Goal: Task Accomplishment & Management: Complete application form

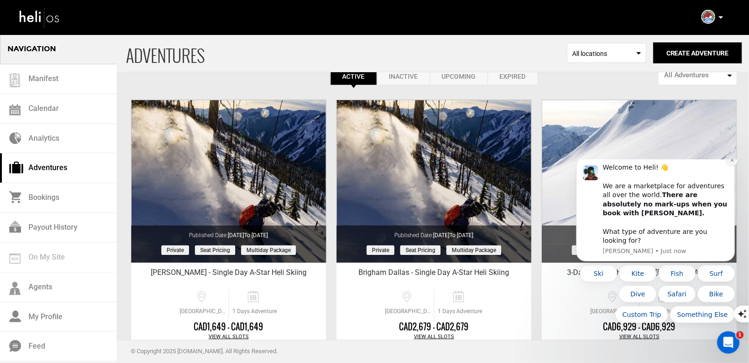
click at [733, 162] on icon "Dismiss notification" at bounding box center [731, 159] width 5 height 5
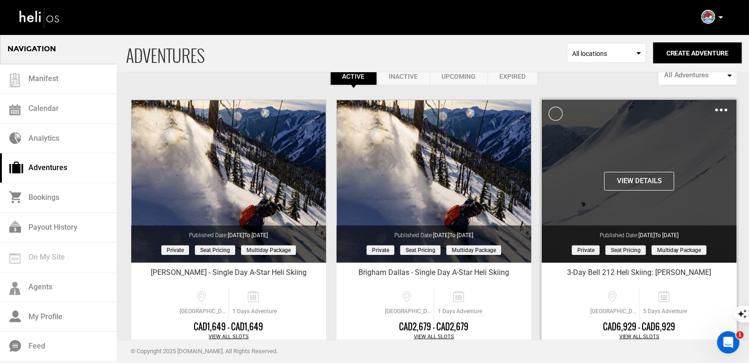
scroll to position [21, 0]
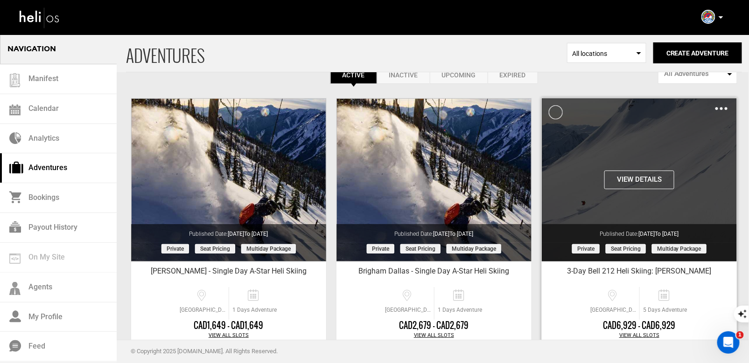
click at [723, 107] on img at bounding box center [721, 108] width 12 height 3
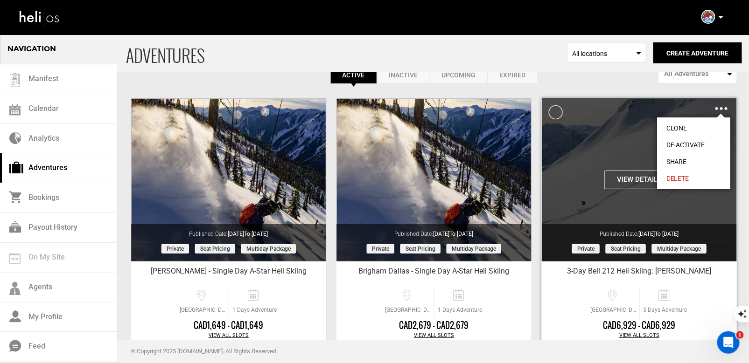
click at [606, 150] on div "View Details Clone De-Activate Share Delete" at bounding box center [639, 179] width 195 height 163
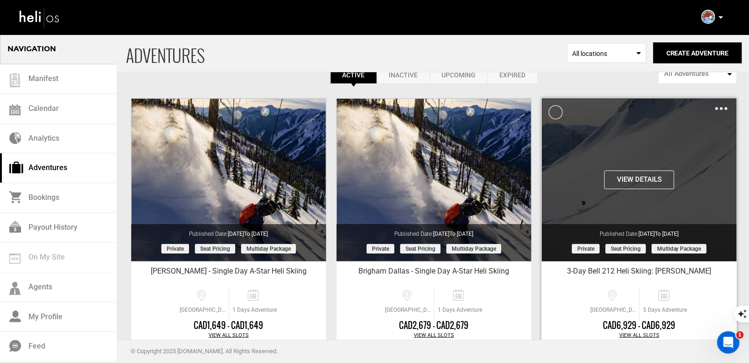
scroll to position [111, 0]
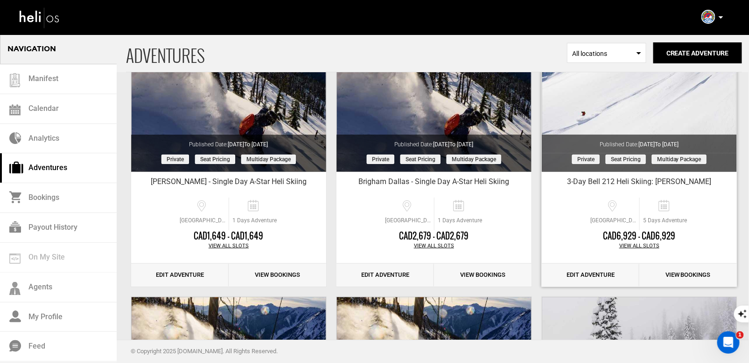
click at [579, 268] on link "Edit Adventure" at bounding box center [591, 275] width 98 height 23
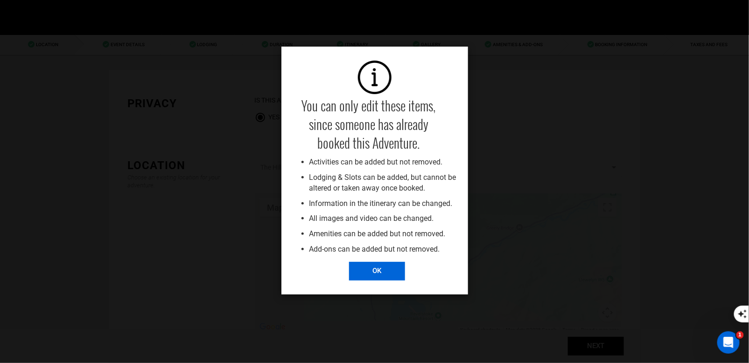
click at [378, 269] on input "OK" at bounding box center [377, 271] width 56 height 19
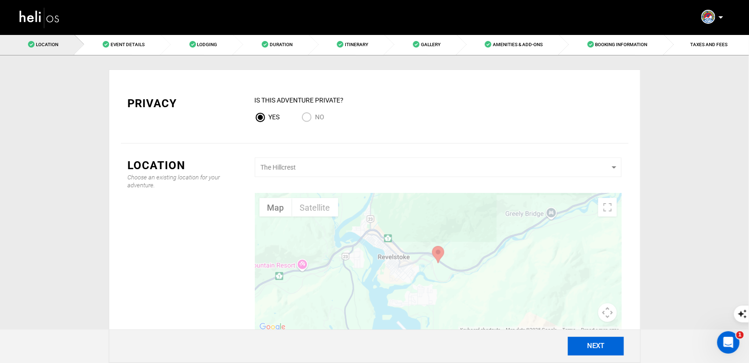
click at [582, 343] on button "NEXT" at bounding box center [596, 346] width 56 height 19
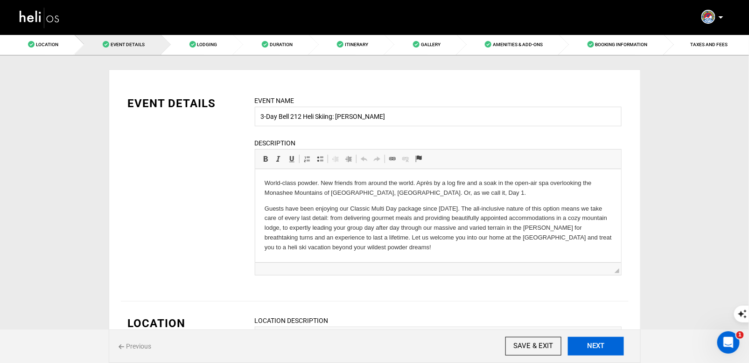
click at [582, 343] on button "NEXT" at bounding box center [596, 346] width 56 height 19
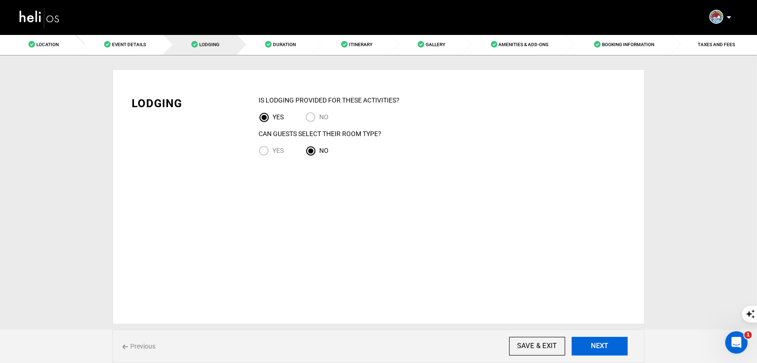
click at [582, 343] on button "NEXT" at bounding box center [600, 346] width 56 height 19
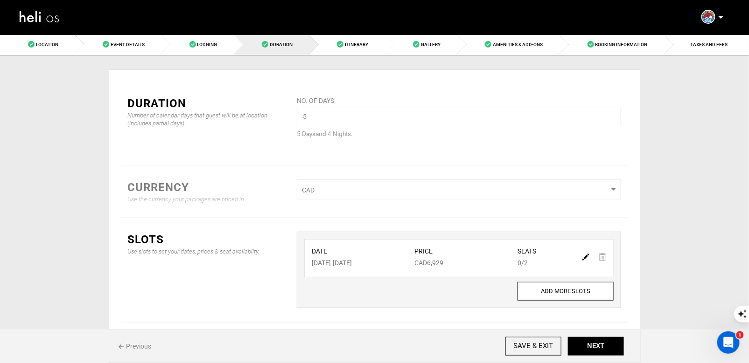
click at [582, 256] on div at bounding box center [594, 257] width 32 height 14
click at [587, 257] on img at bounding box center [585, 257] width 7 height 7
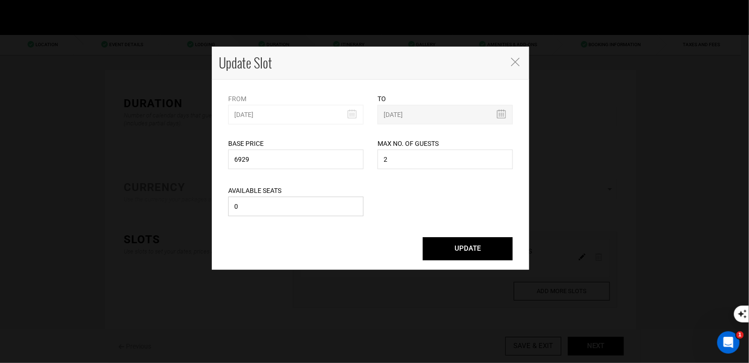
click at [292, 210] on input "0" at bounding box center [295, 207] width 135 height 20
type input "2"
click at [440, 250] on button "UPDATE" at bounding box center [468, 249] width 90 height 23
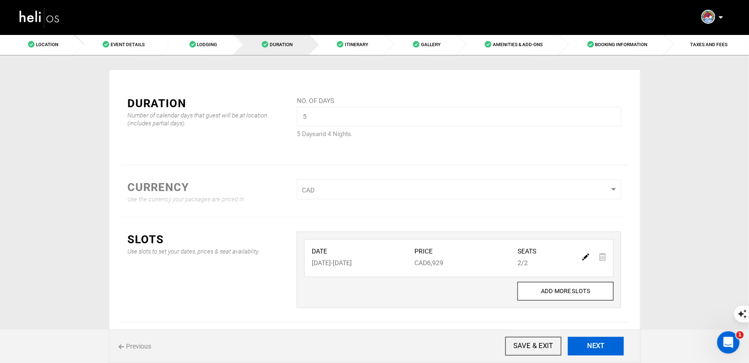
click at [605, 346] on button "NEXT" at bounding box center [596, 346] width 56 height 19
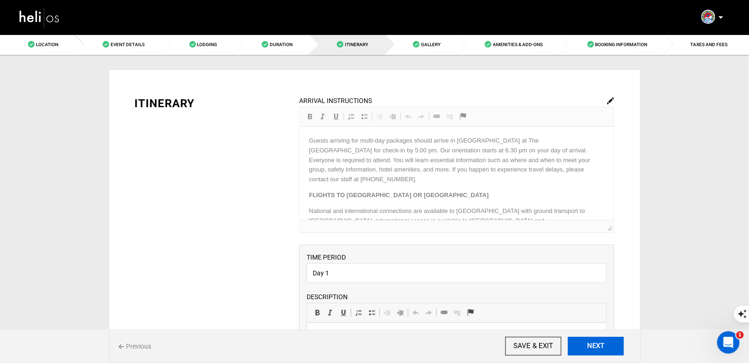
click at [605, 346] on button "NEXT" at bounding box center [596, 346] width 56 height 19
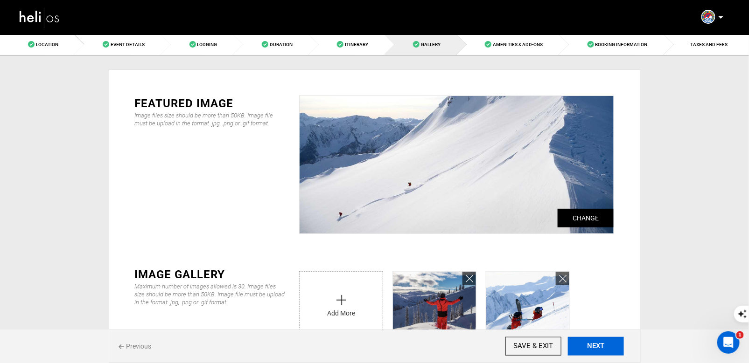
click at [605, 346] on button "NEXT" at bounding box center [596, 346] width 56 height 19
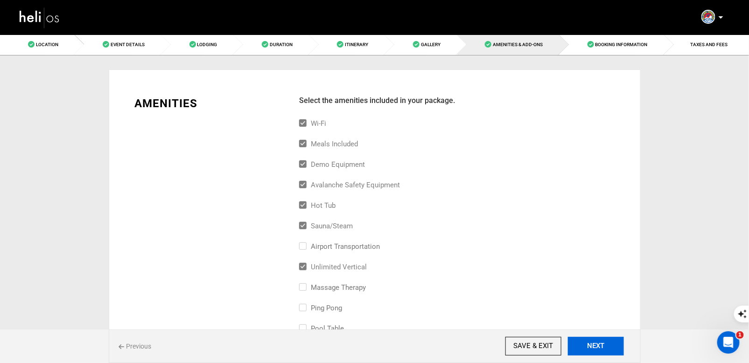
click at [605, 346] on button "NEXT" at bounding box center [596, 346] width 56 height 19
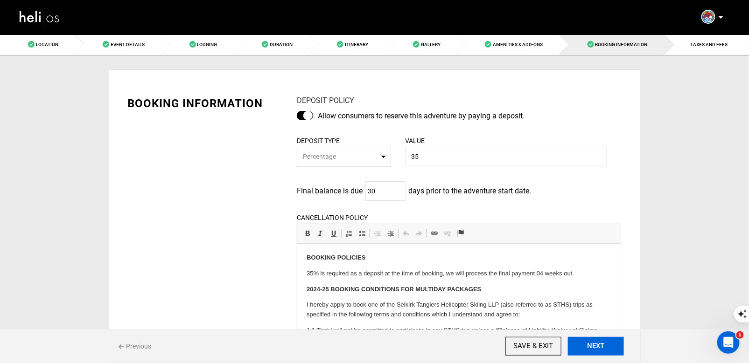
click at [605, 346] on button "NEXT" at bounding box center [596, 346] width 56 height 19
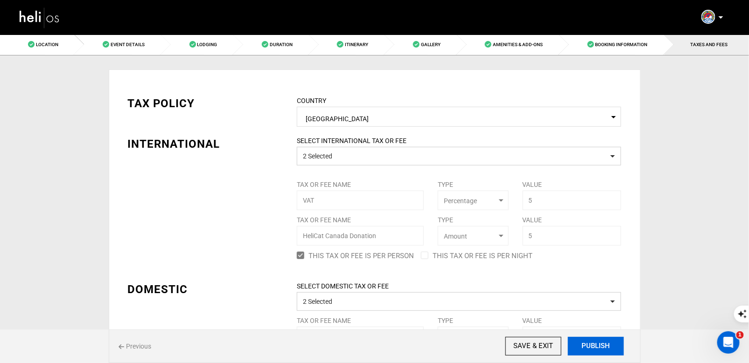
click at [605, 346] on button "PUBLISH" at bounding box center [596, 346] width 56 height 19
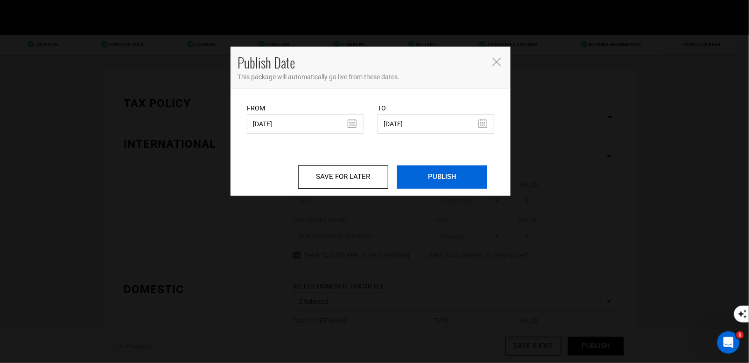
click at [459, 186] on input "PUBLISH" at bounding box center [442, 177] width 90 height 23
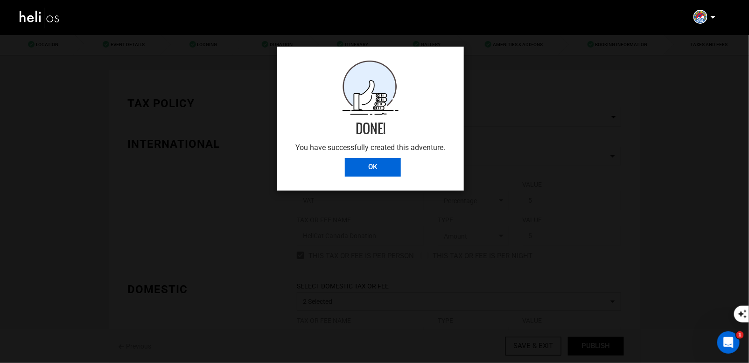
click at [360, 168] on input "OK" at bounding box center [373, 167] width 56 height 19
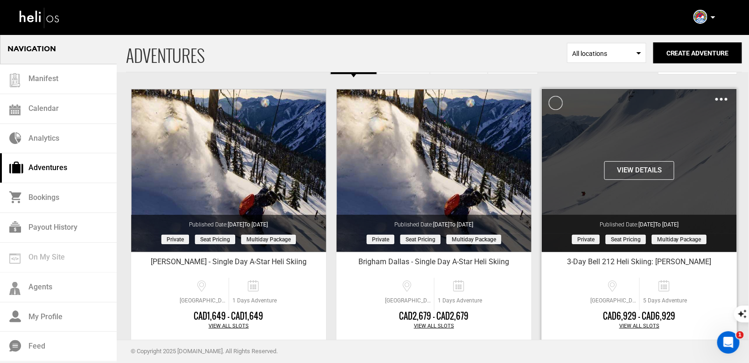
scroll to position [27, 0]
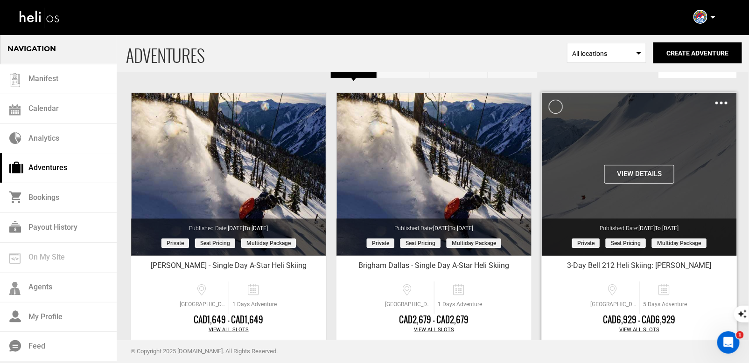
click at [723, 107] on div "View Details Clone De-Activate Share Delete" at bounding box center [639, 101] width 195 height 16
click at [720, 102] on img at bounding box center [721, 103] width 12 height 3
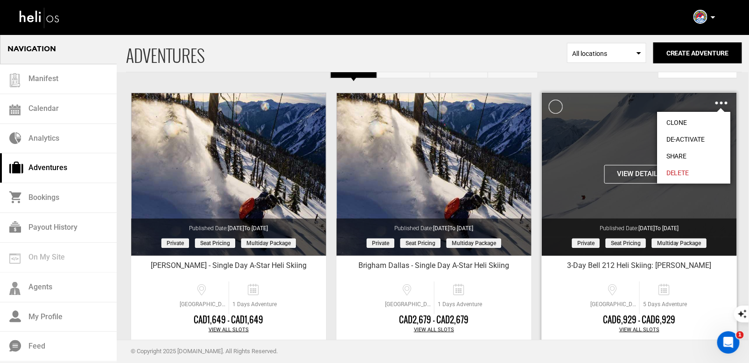
click at [675, 158] on link "Share" at bounding box center [694, 156] width 74 height 17
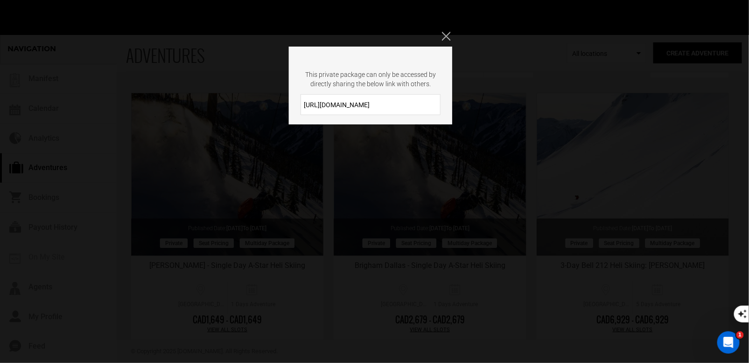
click at [403, 106] on input "[URL][DOMAIN_NAME]" at bounding box center [370, 104] width 140 height 21
drag, startPoint x: 377, startPoint y: 105, endPoint x: 293, endPoint y: 100, distance: 83.7
click at [293, 100] on div "[URL][DOMAIN_NAME]" at bounding box center [370, 104] width 163 height 21
click at [442, 29] on div "This private package can only be accessed by directly sharing the below link wi…" at bounding box center [374, 181] width 749 height 363
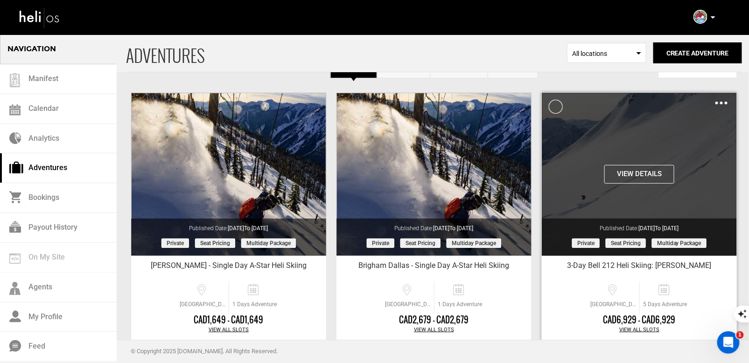
click at [625, 176] on button "View Details" at bounding box center [639, 174] width 70 height 19
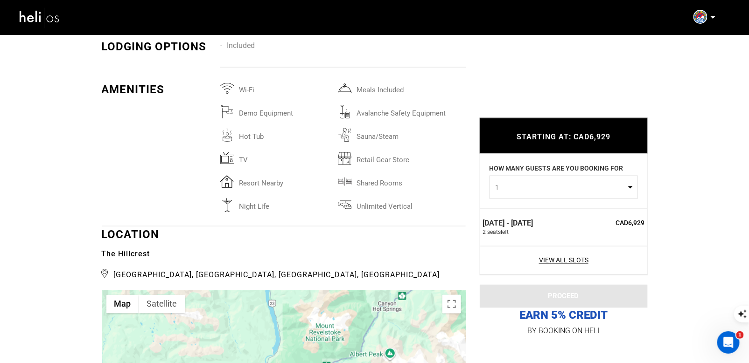
scroll to position [1993, 0]
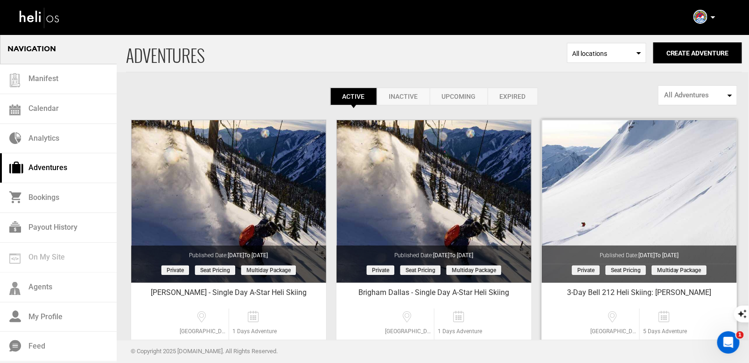
scroll to position [73, 0]
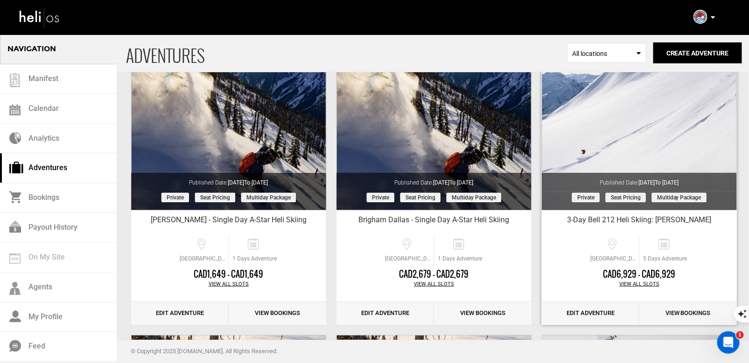
click at [585, 319] on link "Edit Adventure" at bounding box center [591, 313] width 98 height 23
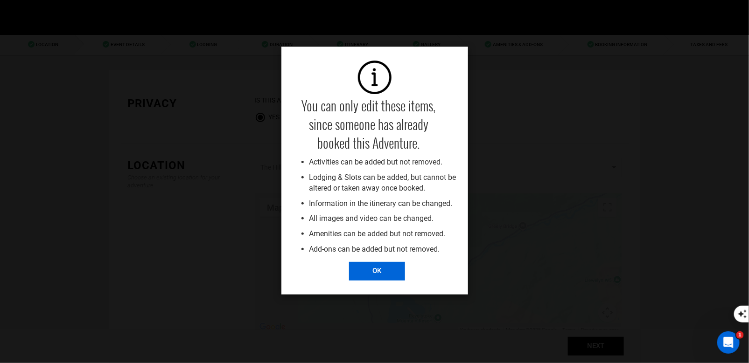
click at [375, 266] on input "OK" at bounding box center [377, 271] width 56 height 19
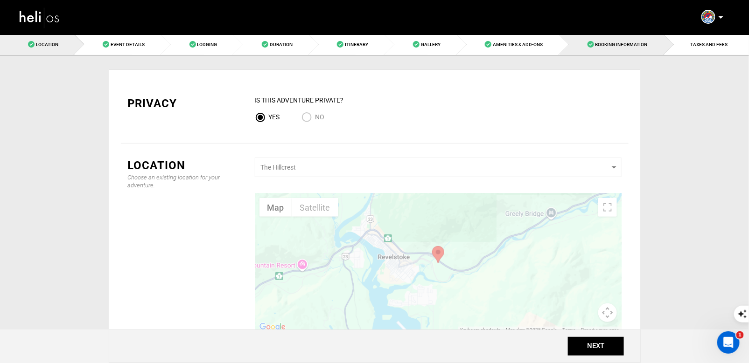
click at [608, 55] on link "Booking Information" at bounding box center [611, 44] width 105 height 21
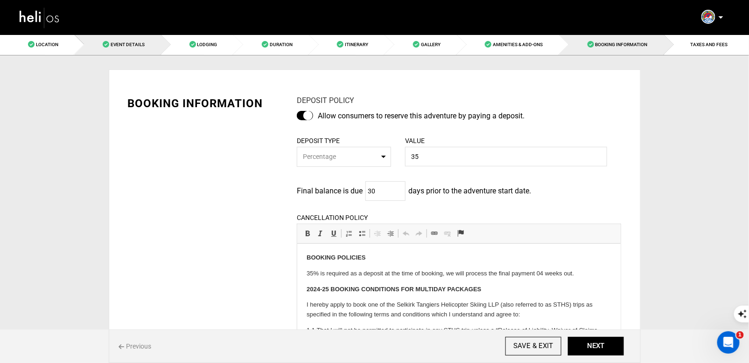
click at [133, 49] on link "Event Details" at bounding box center [118, 44] width 86 height 21
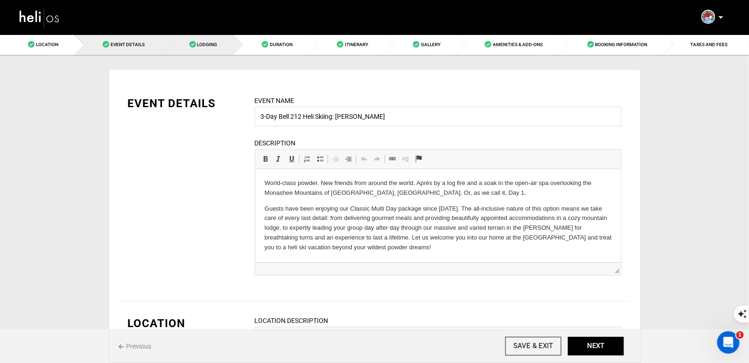
click at [206, 40] on link "Lodging" at bounding box center [197, 44] width 72 height 21
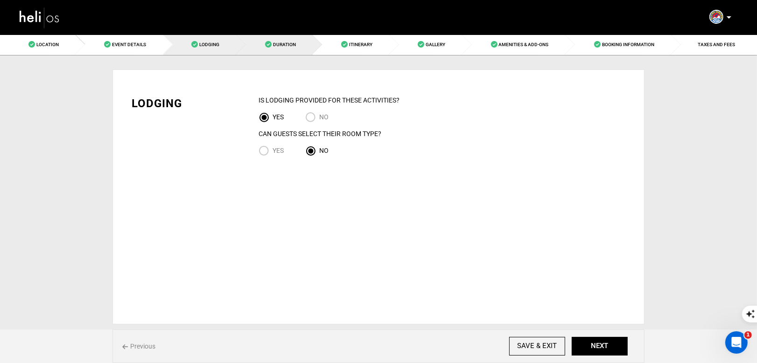
click at [288, 42] on span "Duration" at bounding box center [284, 44] width 23 height 5
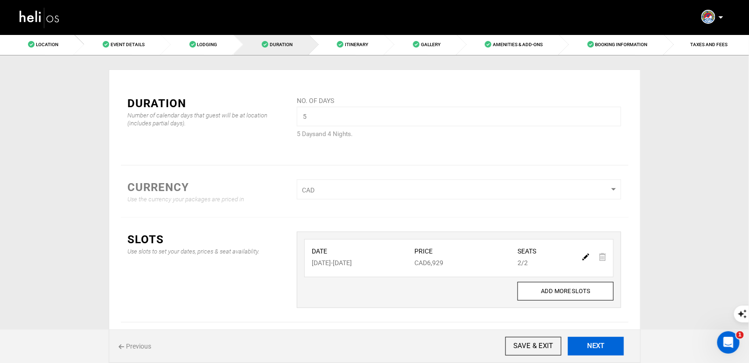
click at [600, 349] on button "NEXT" at bounding box center [596, 346] width 56 height 19
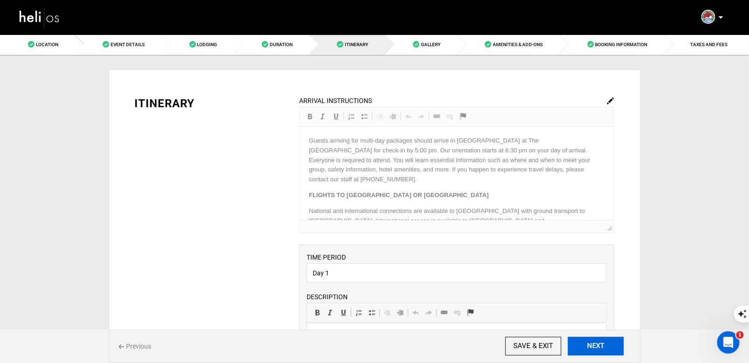
click at [600, 349] on button "NEXT" at bounding box center [596, 346] width 56 height 19
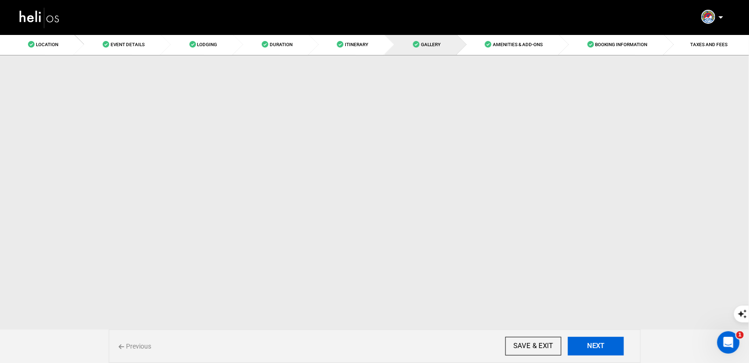
click at [600, 349] on button "NEXT" at bounding box center [596, 346] width 56 height 19
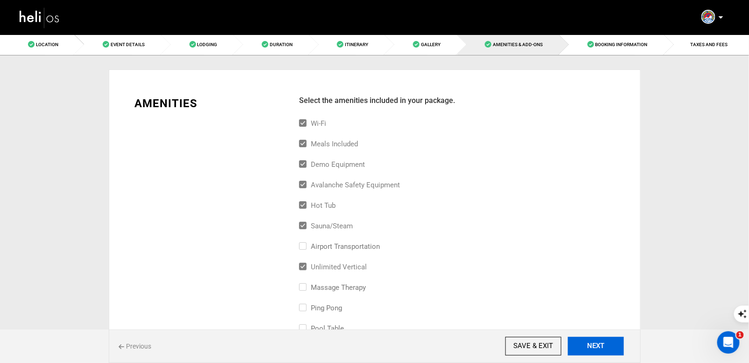
click at [600, 349] on button "NEXT" at bounding box center [596, 346] width 56 height 19
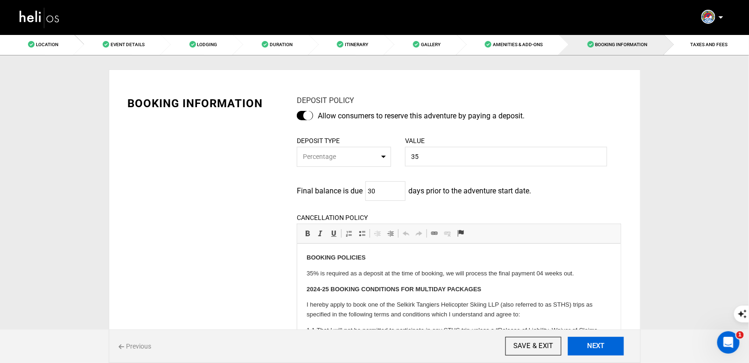
click at [600, 349] on button "NEXT" at bounding box center [596, 346] width 56 height 19
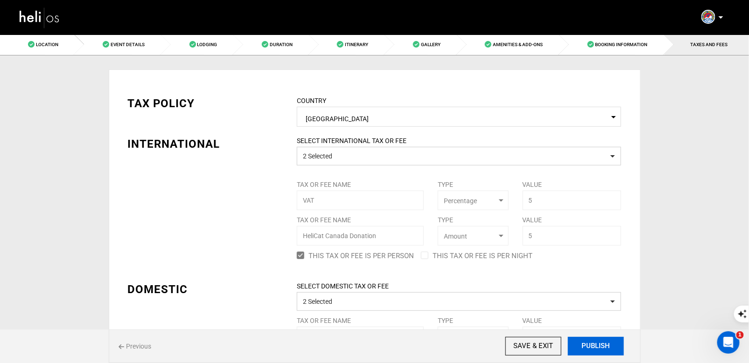
click at [600, 349] on button "PUBLISH" at bounding box center [596, 346] width 56 height 19
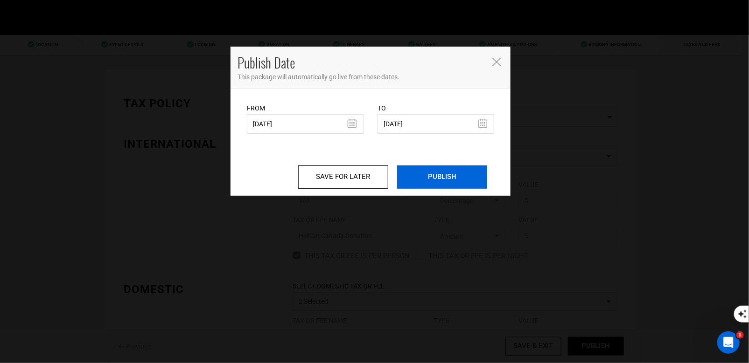
click at [436, 177] on input "PUBLISH" at bounding box center [442, 177] width 90 height 23
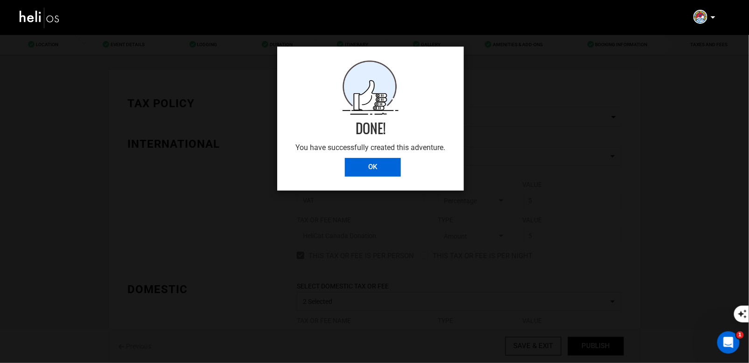
click at [384, 166] on input "OK" at bounding box center [373, 167] width 56 height 19
